Goal: Information Seeking & Learning: Find specific fact

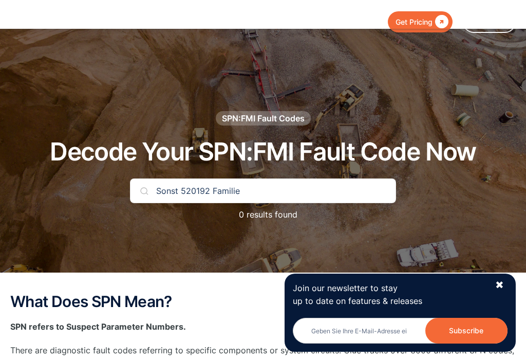
type input "Sonst 520192 Familie 1"
type input "Abonnieren"
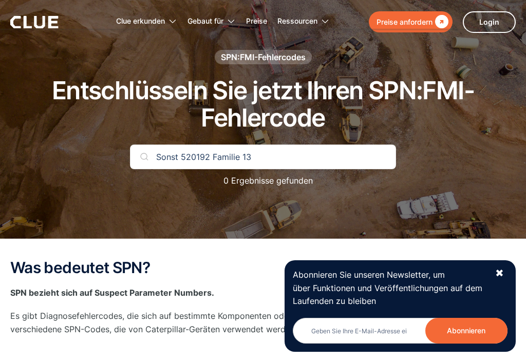
scroll to position [61, 0]
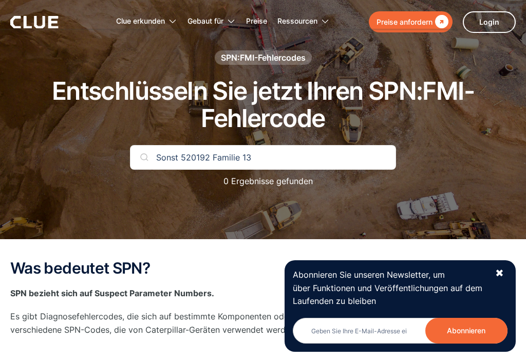
click at [161, 145] on input "Sonst 520192 Familie 13" at bounding box center [263, 157] width 266 height 25
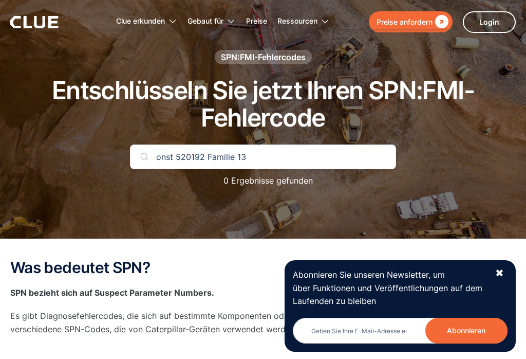
click at [269, 144] on input "onst 520192 Familie 13" at bounding box center [263, 156] width 266 height 25
click at [247, 144] on input "onst 520192 Familie 13" at bounding box center [263, 156] width 266 height 25
type input "o"
type input "D"
type input "13"
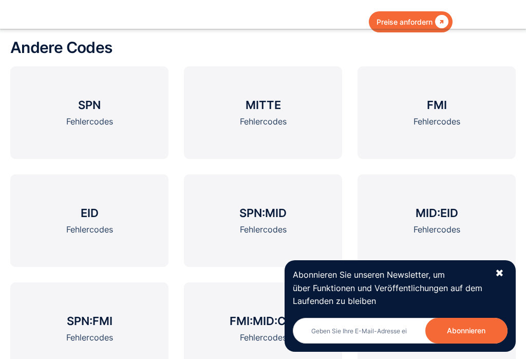
scroll to position [1333, 0]
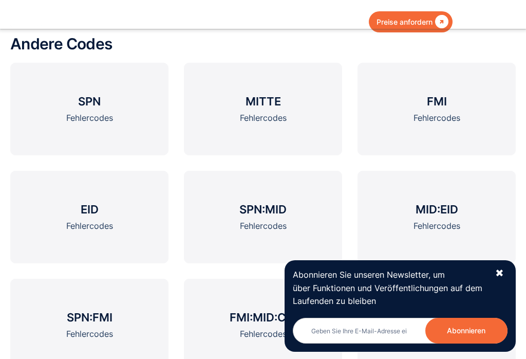
click at [95, 108] on font "SPN" at bounding box center [89, 101] width 23 height 13
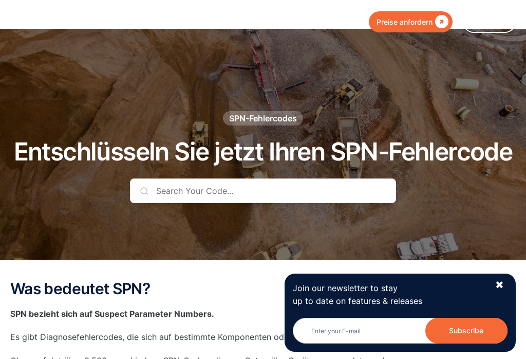
click at [184, 178] on input "text" at bounding box center [263, 190] width 266 height 25
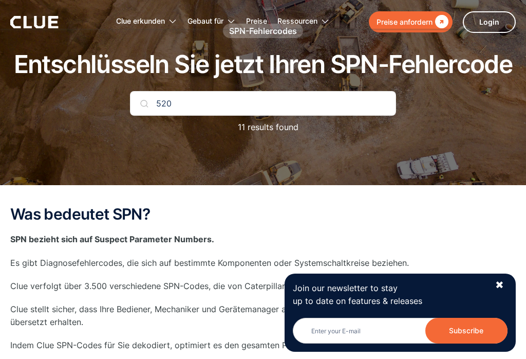
type input "5201"
type input "Abonnieren"
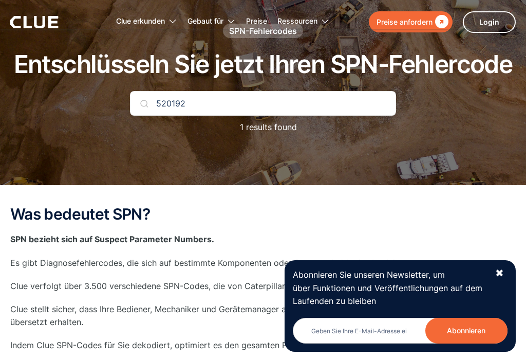
type input "520192"
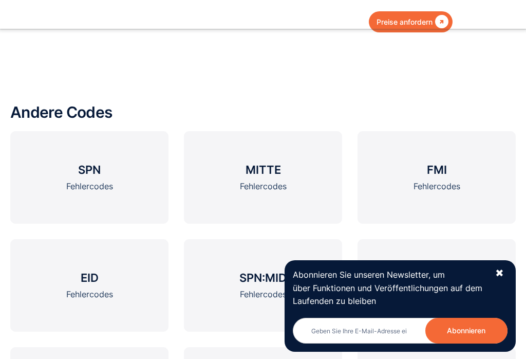
scroll to position [1105, 0]
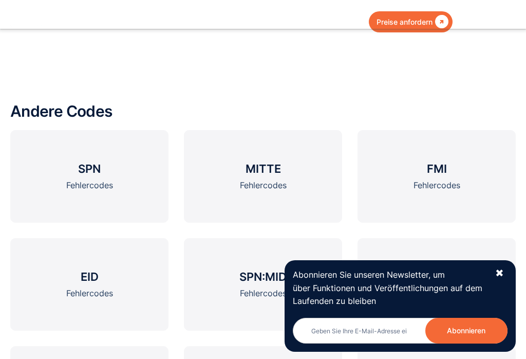
click at [444, 162] on font "FMI" at bounding box center [437, 168] width 20 height 13
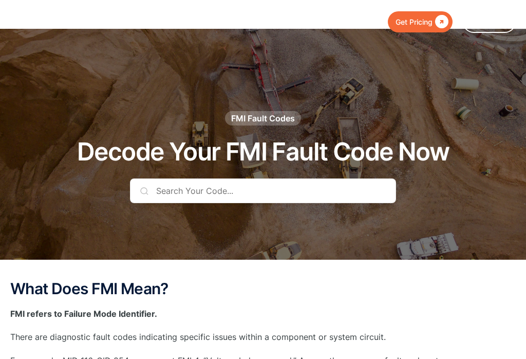
click at [176, 178] on input "text" at bounding box center [263, 190] width 266 height 25
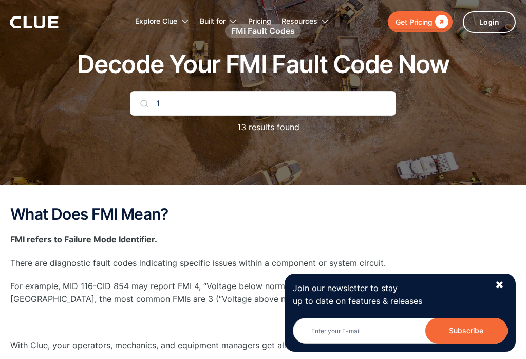
type input "13"
type input "Abonnieren"
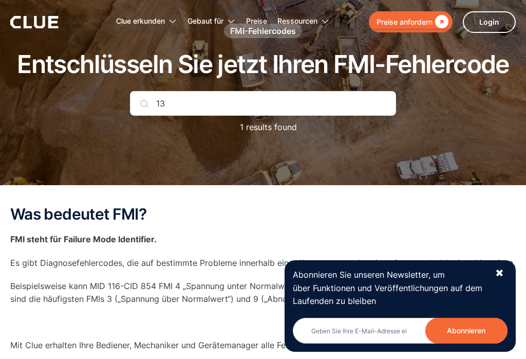
type input "13"
